Goal: Transaction & Acquisition: Purchase product/service

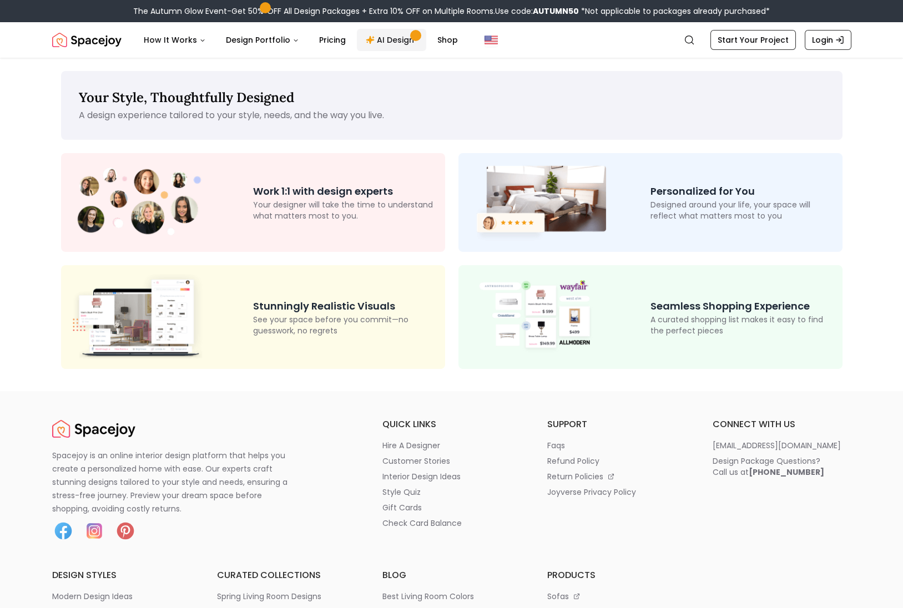
click at [376, 40] on link "AI Design" at bounding box center [391, 40] width 69 height 22
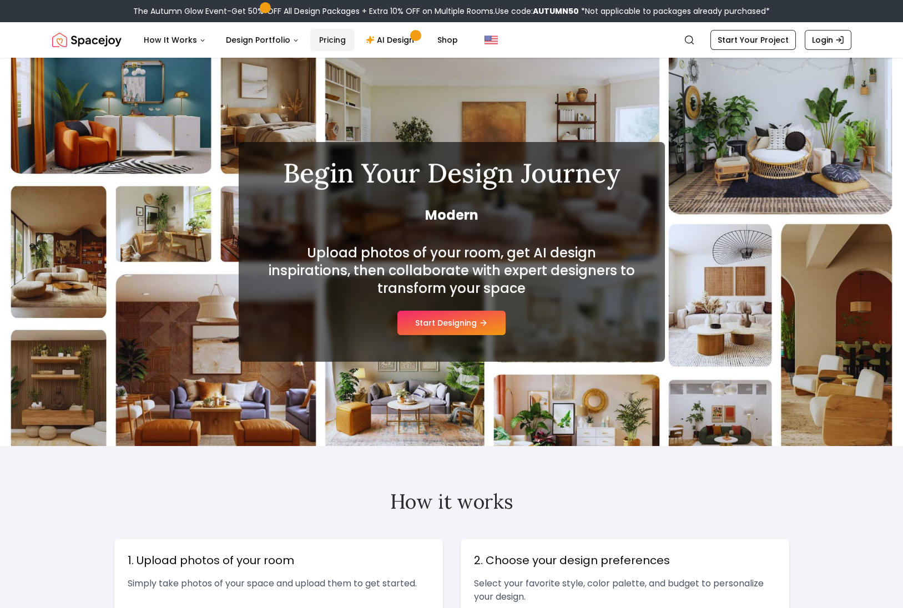
click at [326, 45] on link "Pricing" at bounding box center [332, 40] width 44 height 22
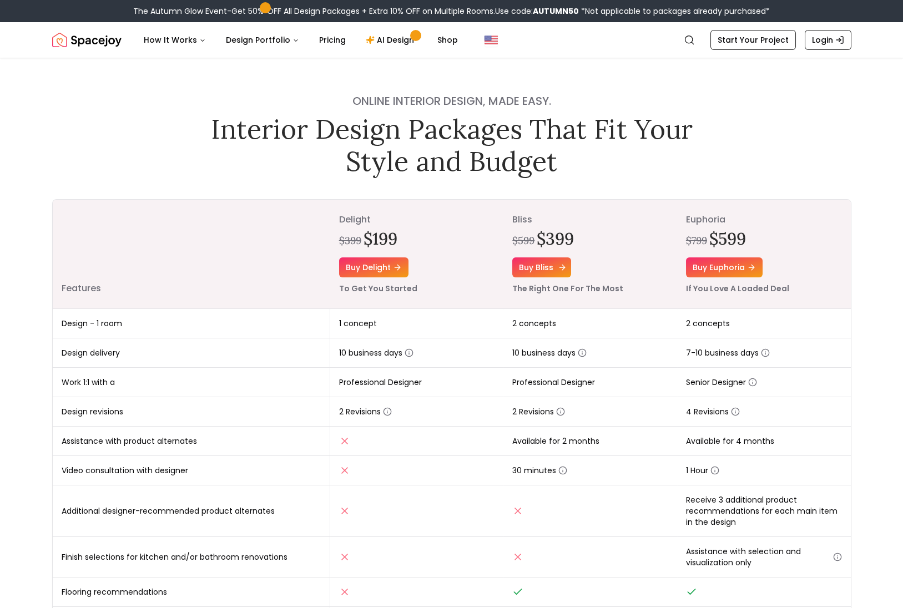
click at [543, 270] on link "Buy bliss" at bounding box center [541, 267] width 59 height 20
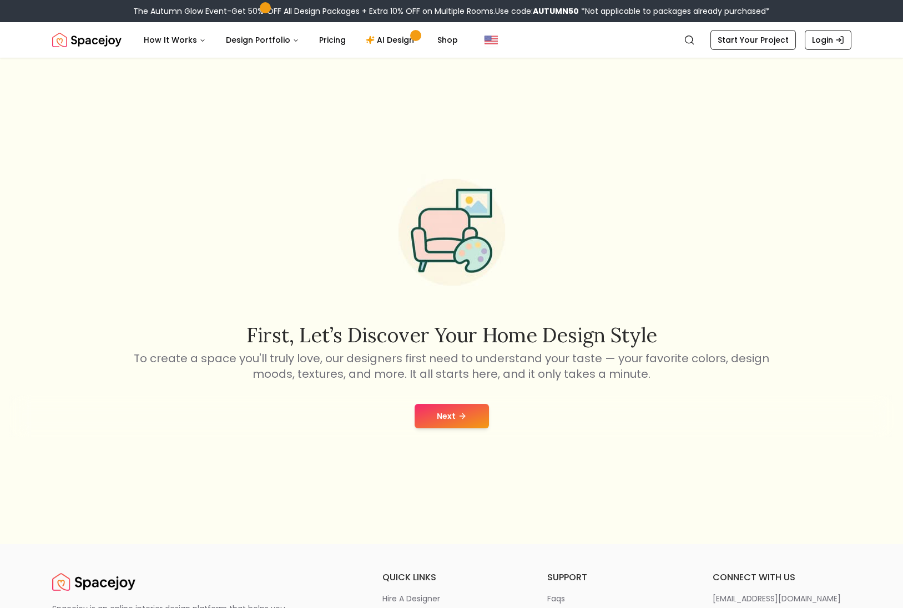
click at [451, 423] on button "Next" at bounding box center [451, 416] width 74 height 24
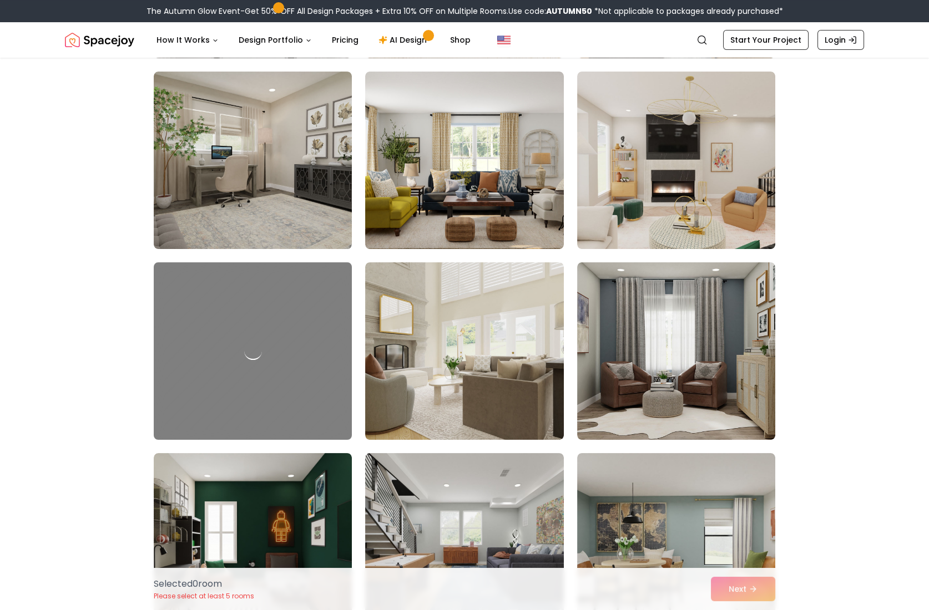
scroll to position [777, 0]
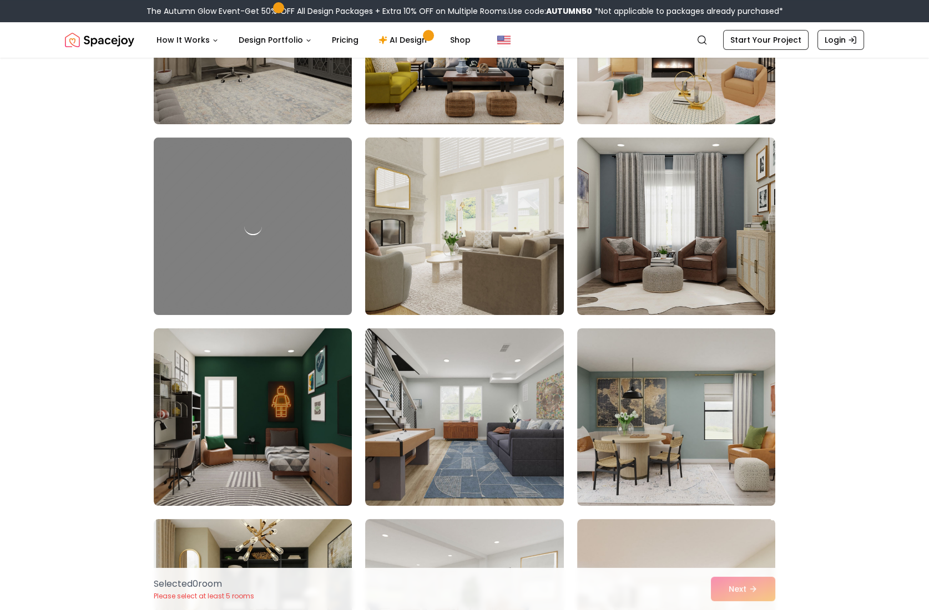
click at [434, 277] on img at bounding box center [464, 226] width 208 height 186
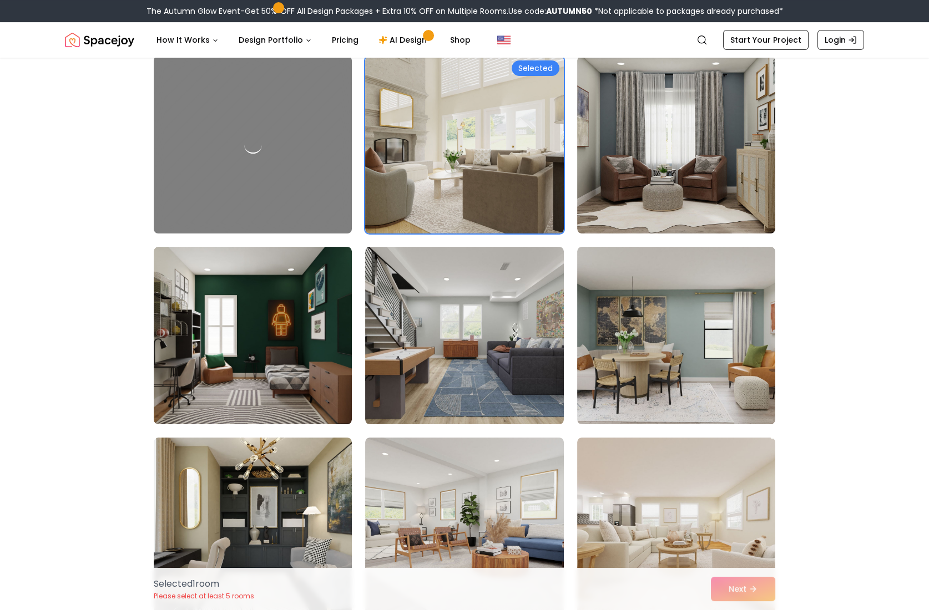
scroll to position [1054, 0]
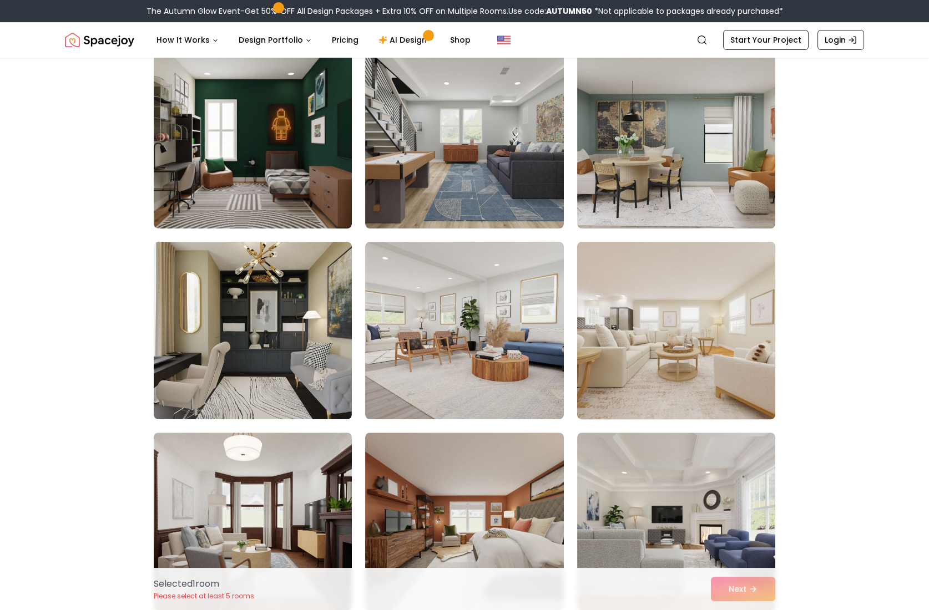
click at [662, 351] on img at bounding box center [676, 330] width 208 height 186
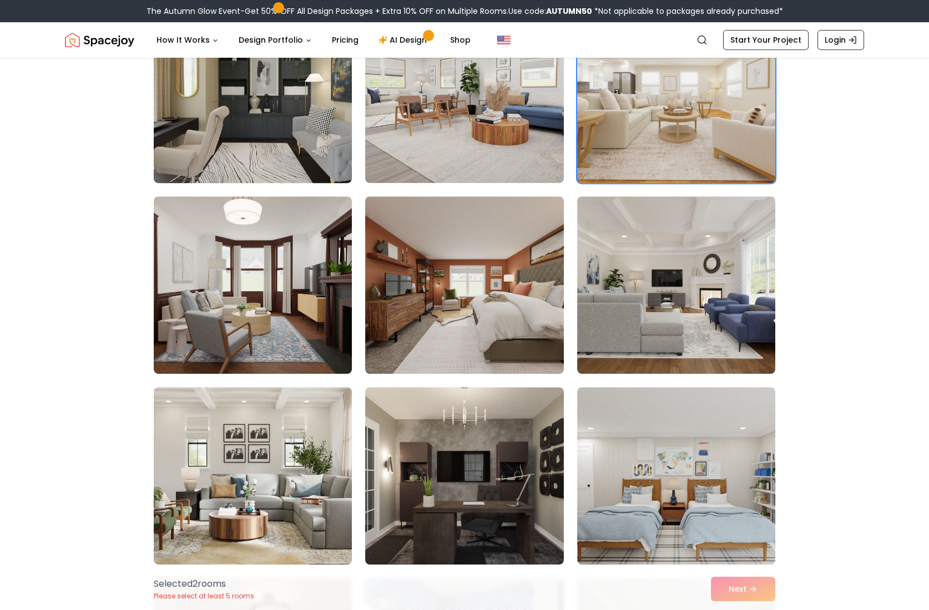
scroll to position [1331, 0]
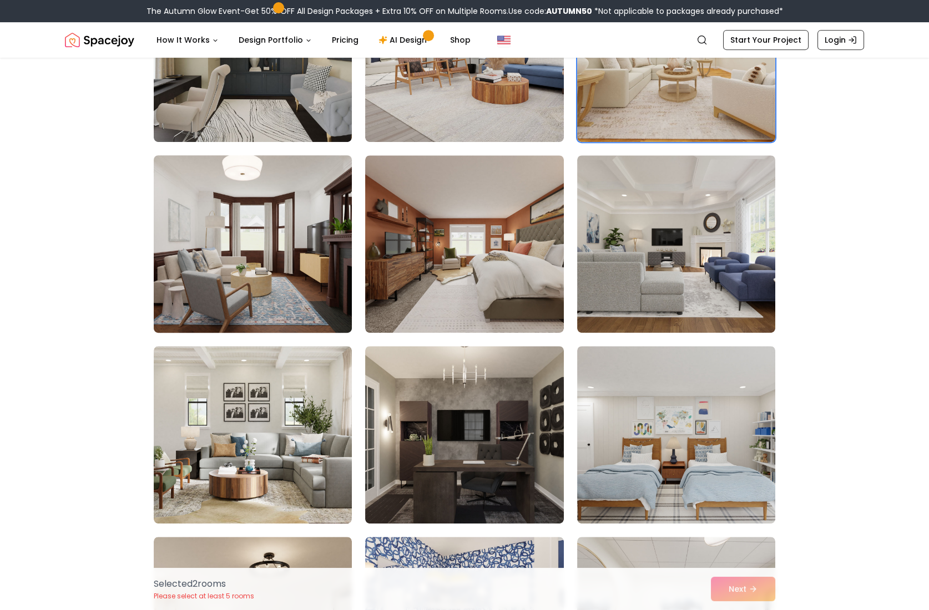
click at [221, 266] on img at bounding box center [253, 244] width 208 height 186
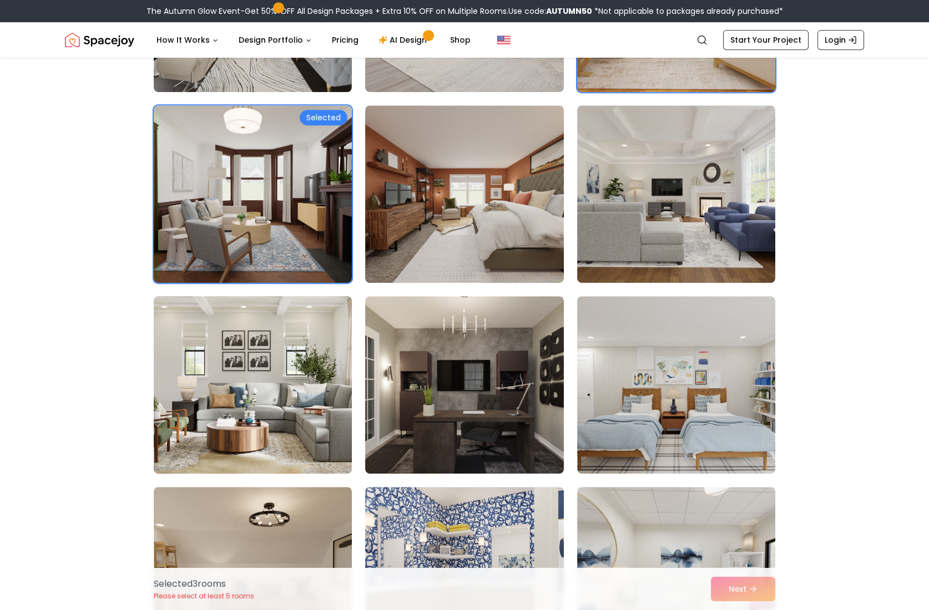
scroll to position [1498, 0]
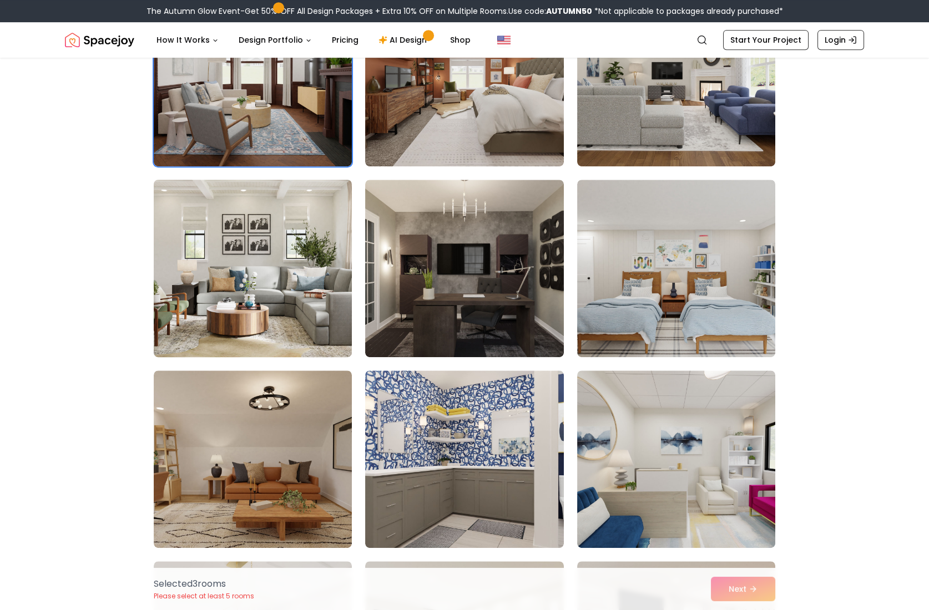
click at [275, 321] on img at bounding box center [253, 268] width 208 height 186
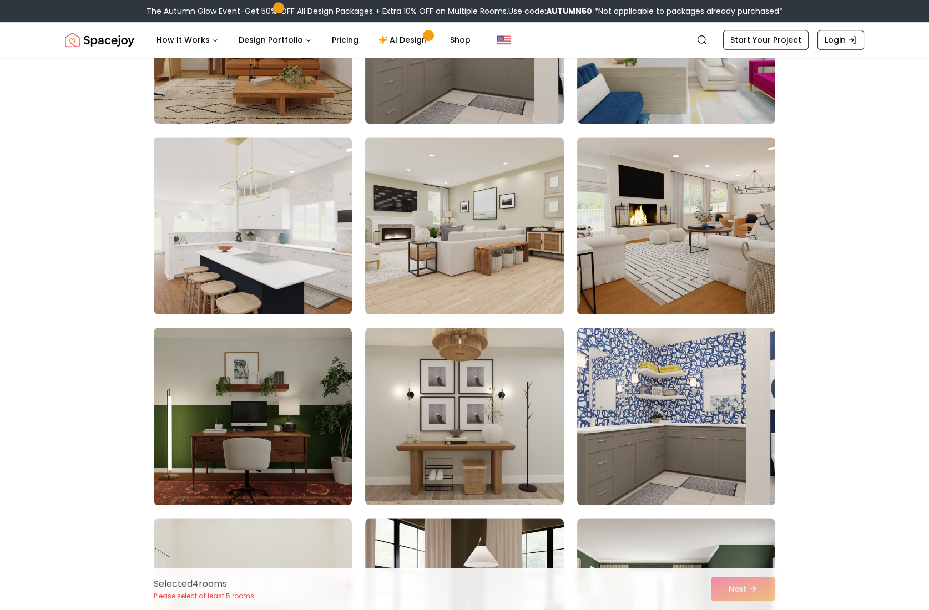
scroll to position [1942, 0]
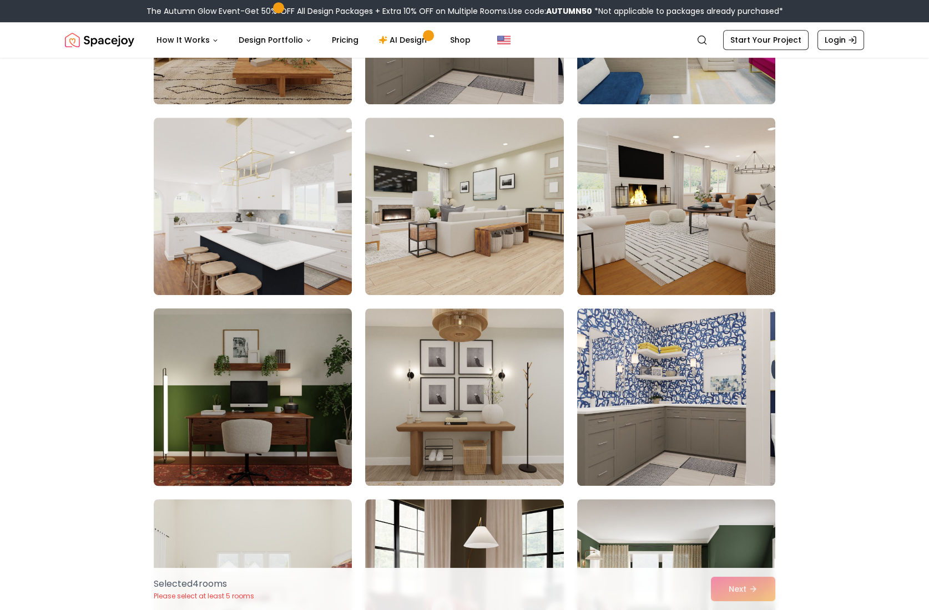
click at [196, 368] on img at bounding box center [253, 397] width 208 height 186
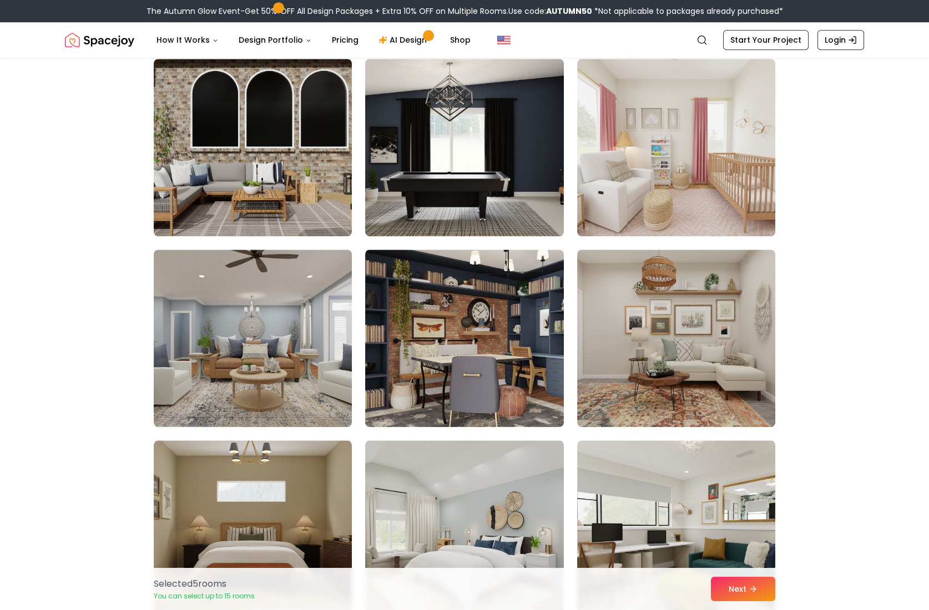
scroll to position [2663, 0]
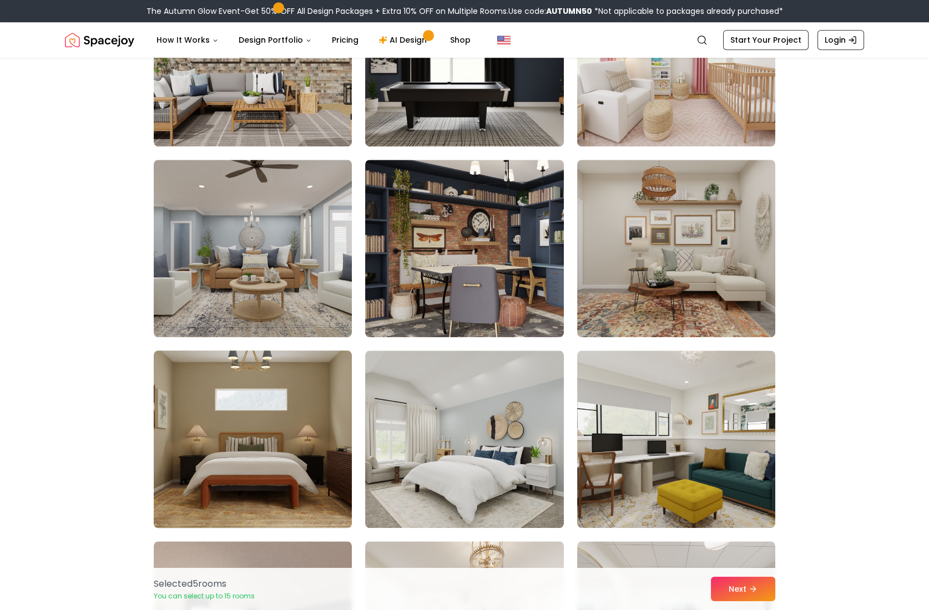
click at [220, 413] on img at bounding box center [253, 439] width 208 height 186
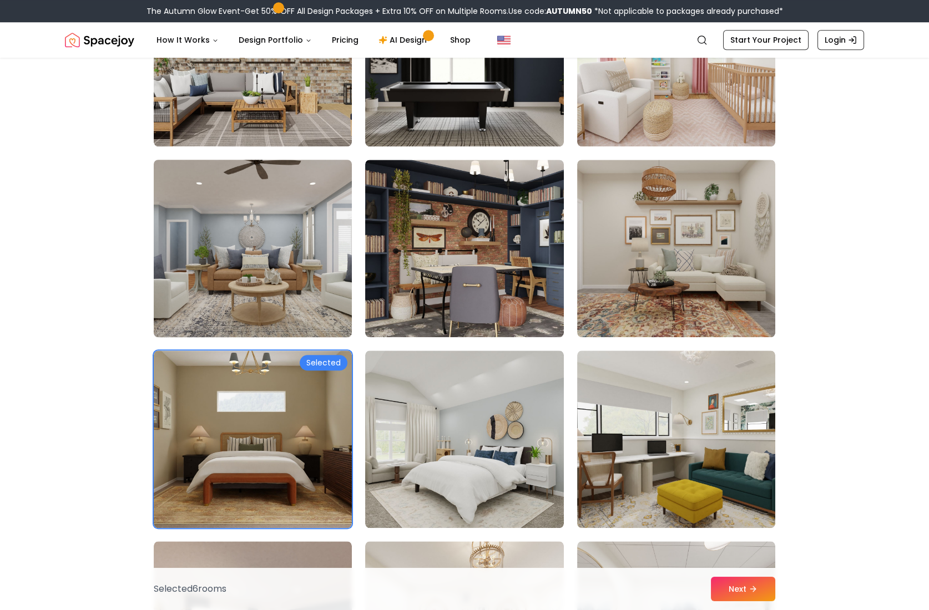
click at [188, 270] on img at bounding box center [253, 248] width 208 height 186
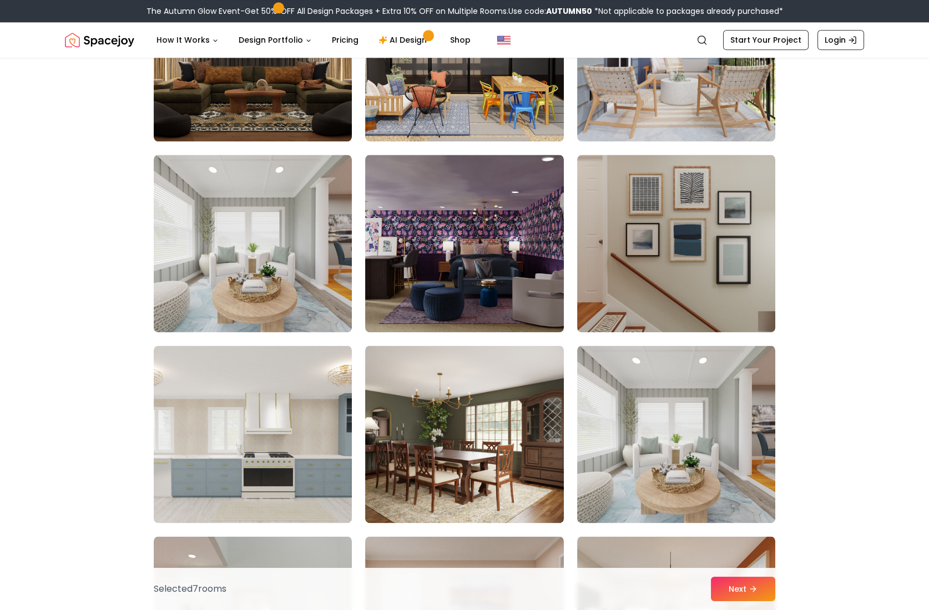
scroll to position [3883, 0]
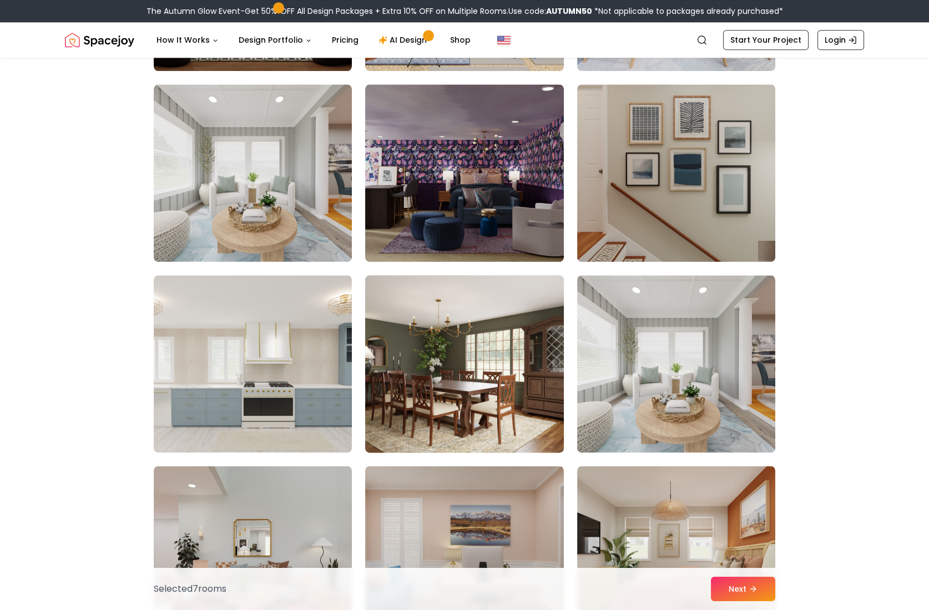
click at [463, 373] on img at bounding box center [464, 364] width 208 height 186
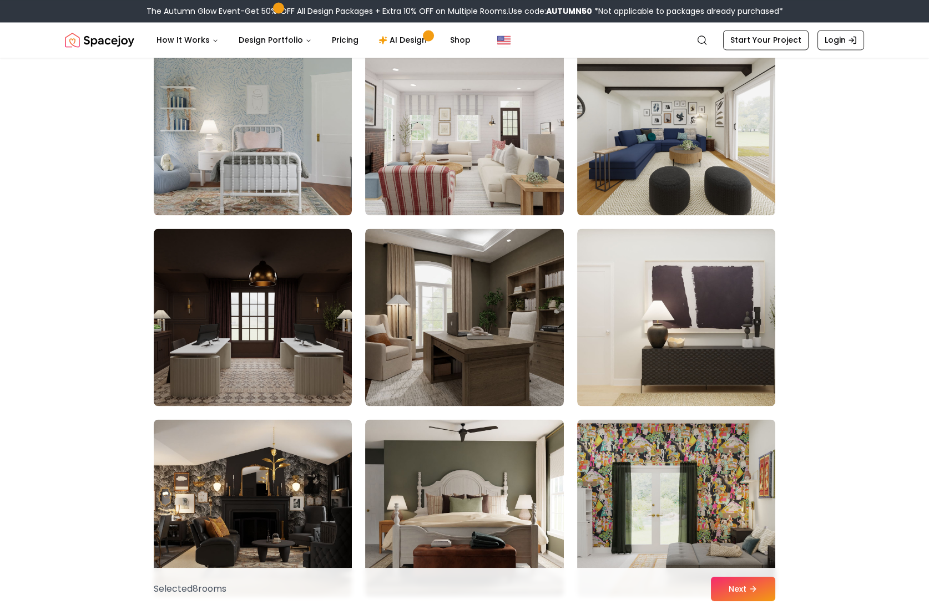
scroll to position [5104, 0]
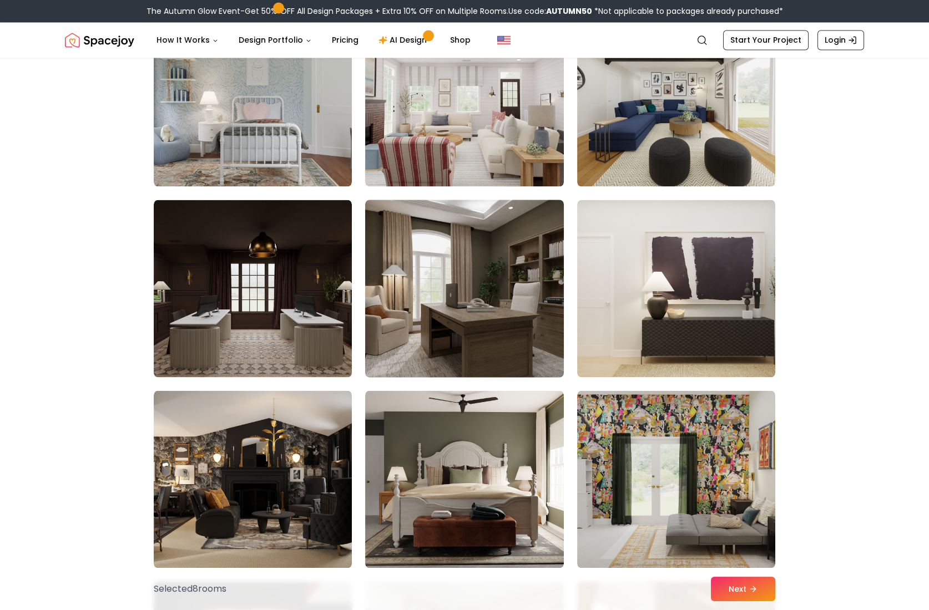
click at [435, 336] on img at bounding box center [464, 288] width 208 height 186
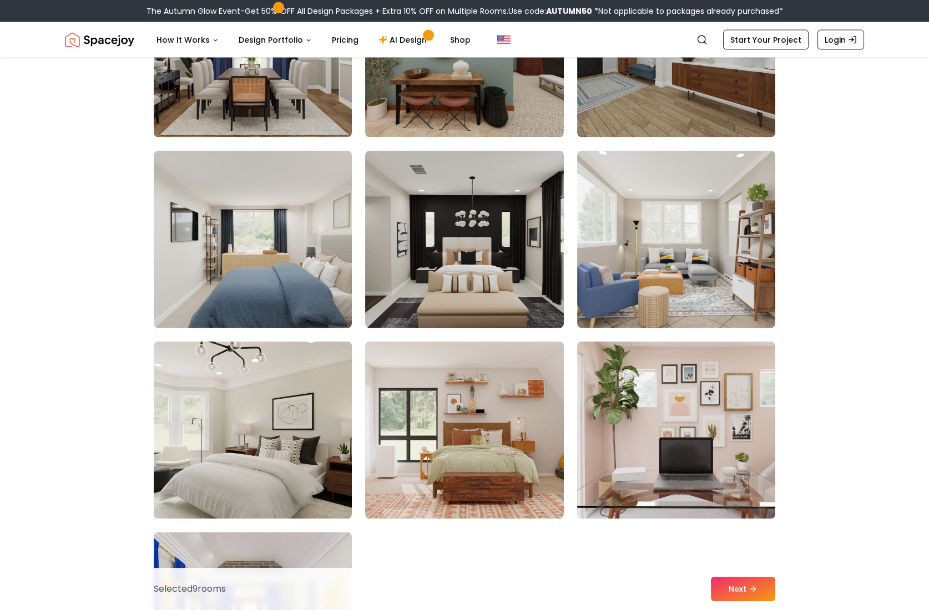
scroll to position [5936, 0]
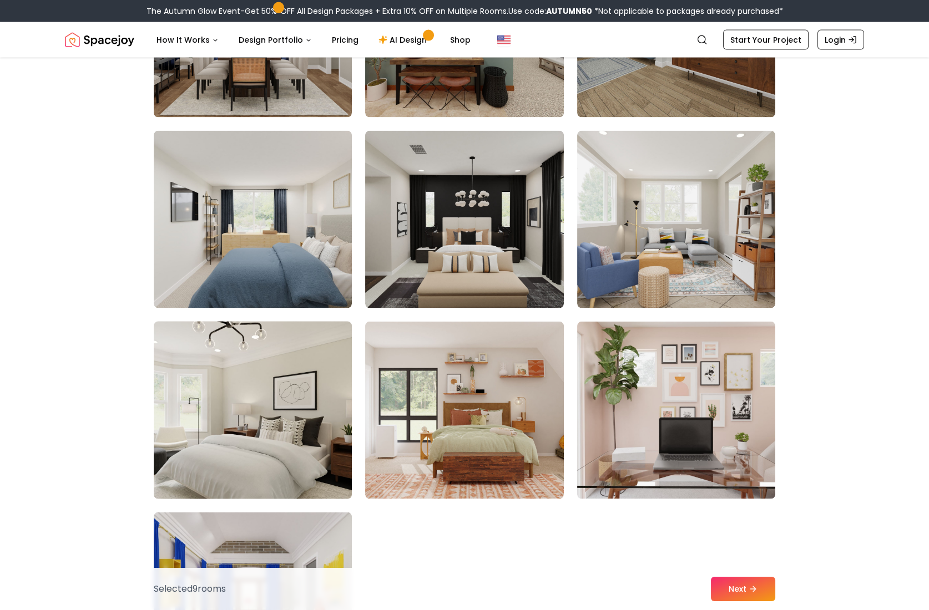
click at [313, 436] on img at bounding box center [253, 410] width 208 height 186
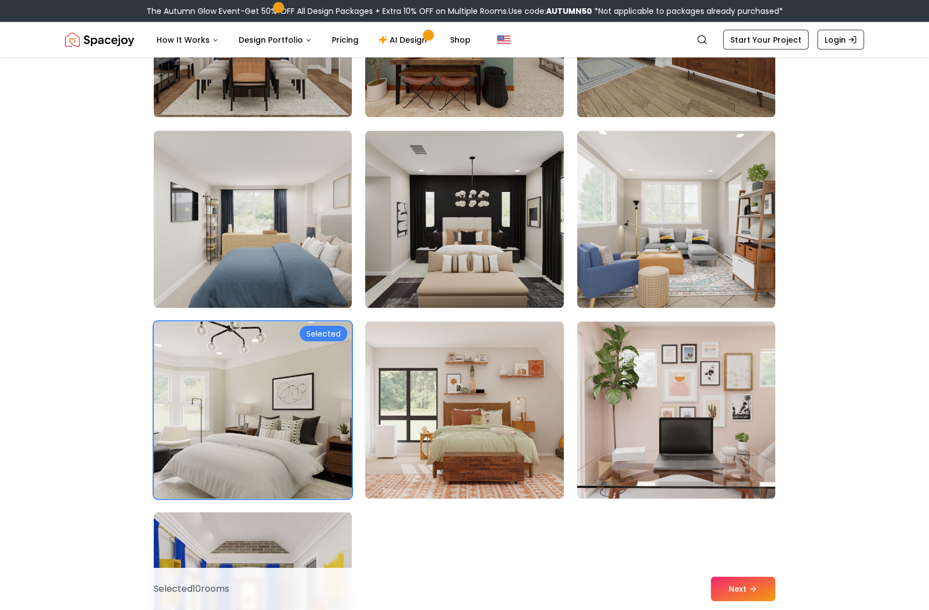
scroll to position [6214, 0]
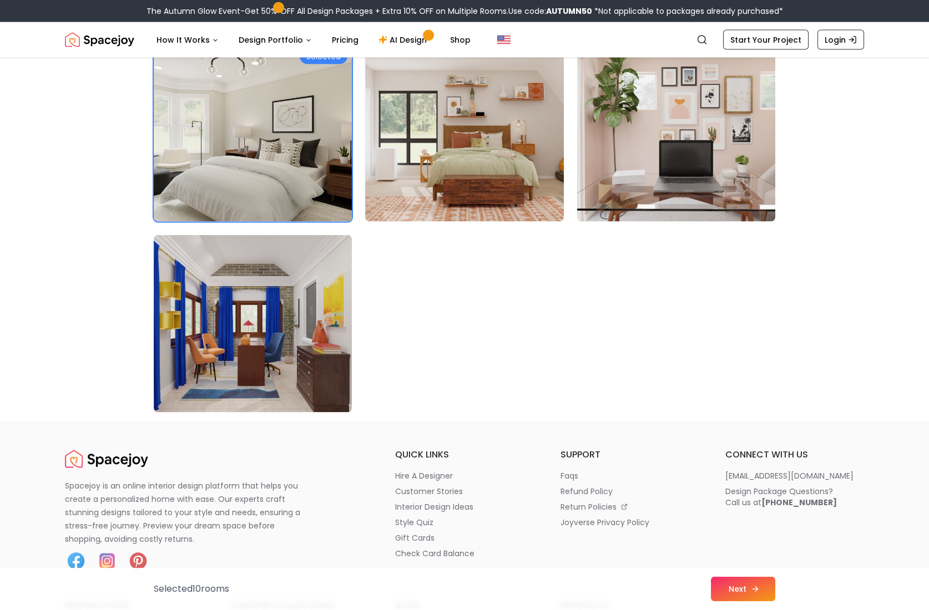
click at [750, 595] on button "Next" at bounding box center [743, 589] width 64 height 24
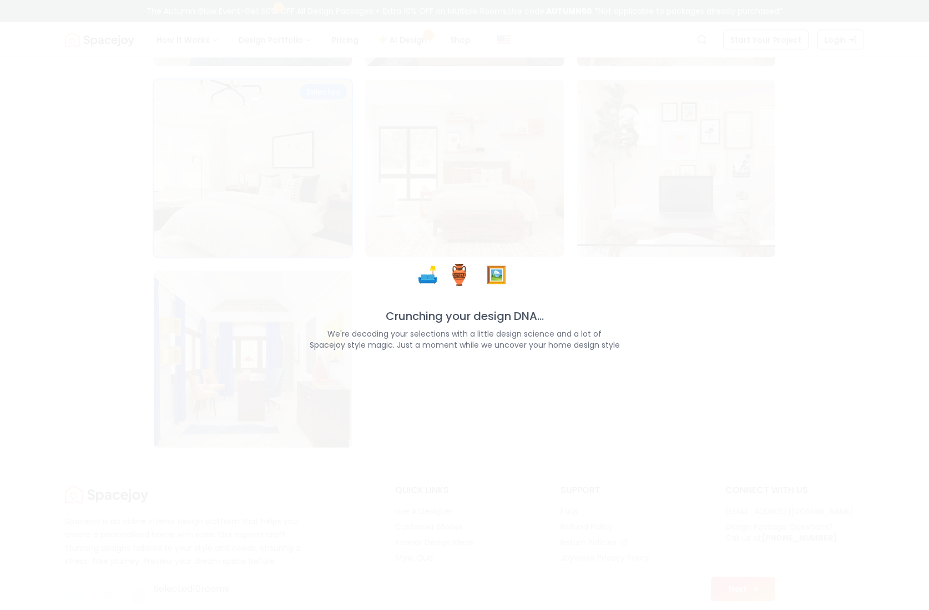
scroll to position [6249, 0]
